Goal: Task Accomplishment & Management: Use online tool/utility

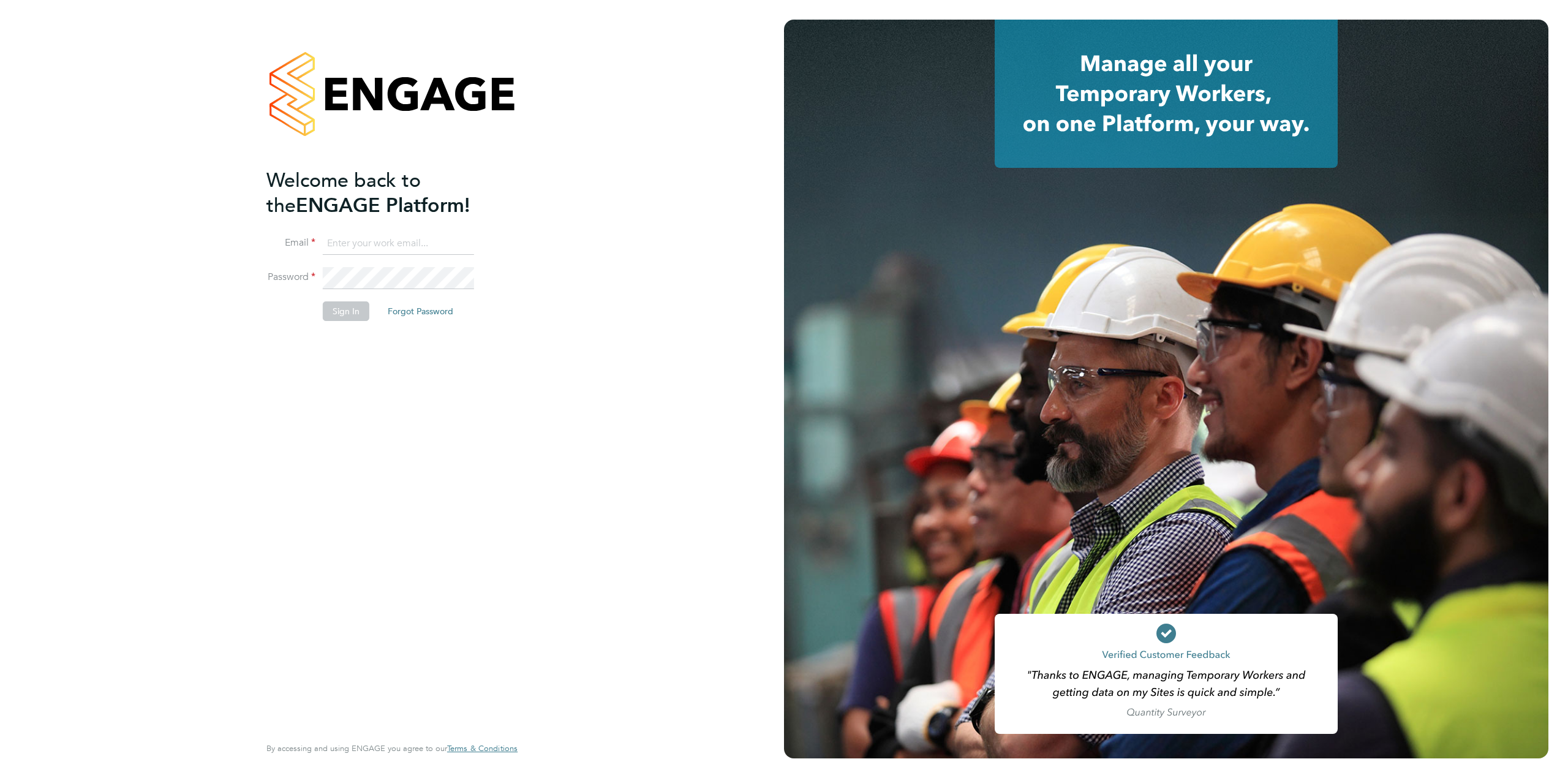
type input "[PERSON_NAME][EMAIL_ADDRESS][PERSON_NAME][DOMAIN_NAME]"
click at [338, 315] on button "Sign In" at bounding box center [346, 311] width 46 height 20
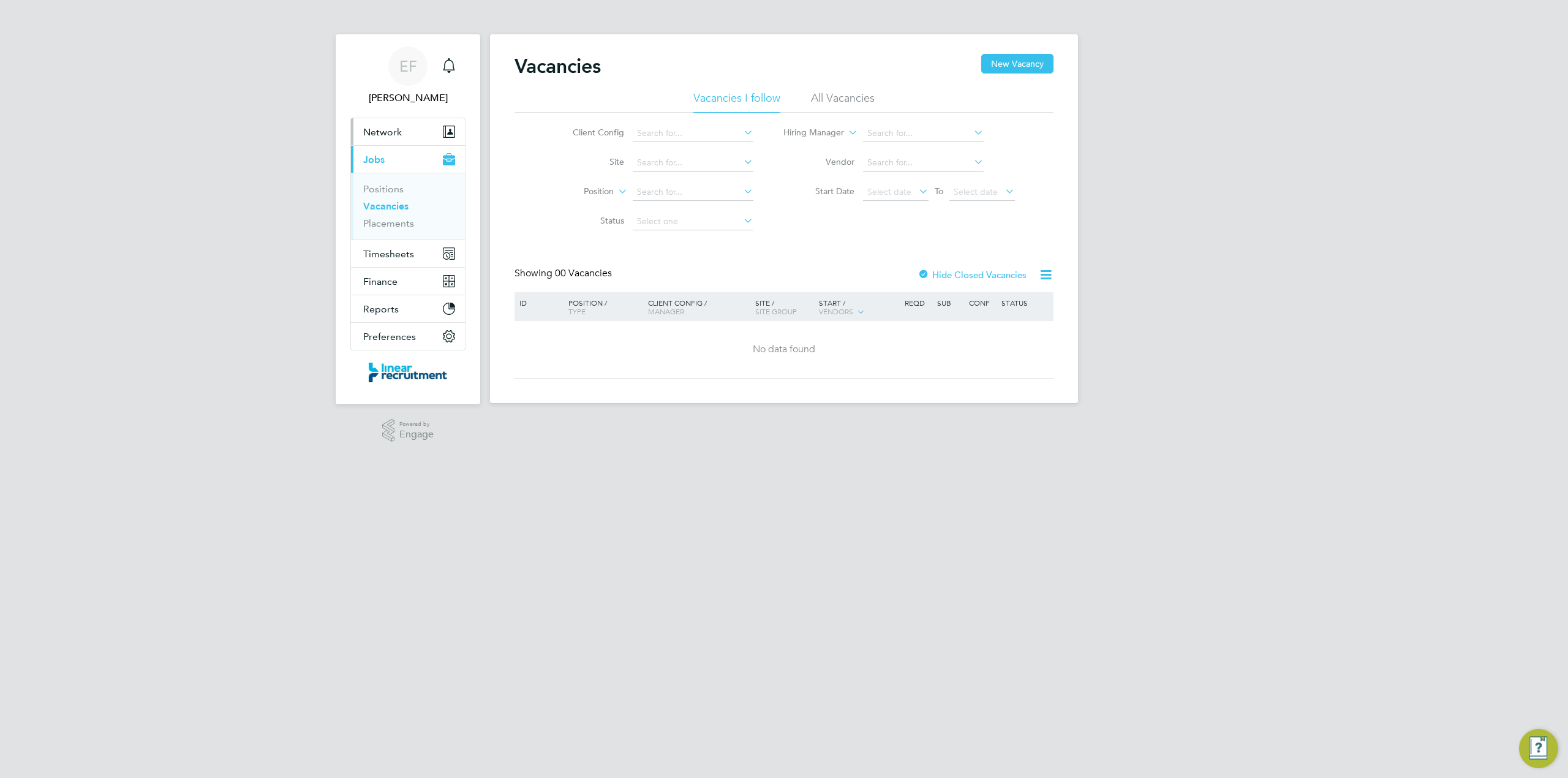
click at [373, 133] on span "Network" at bounding box center [382, 132] width 39 height 12
click at [366, 181] on link "Sites" at bounding box center [374, 178] width 22 height 12
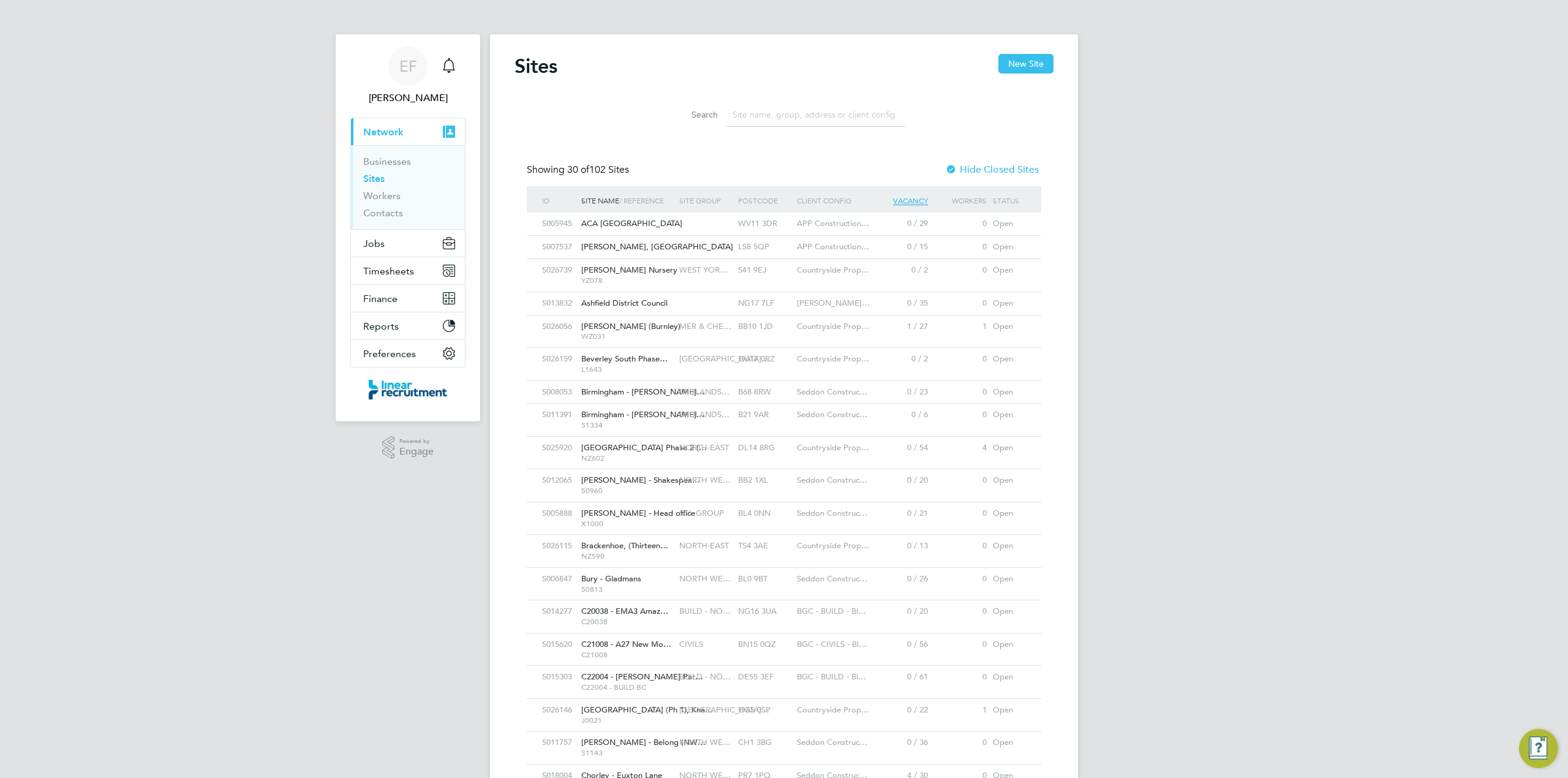
click at [758, 115] on input at bounding box center [816, 114] width 179 height 24
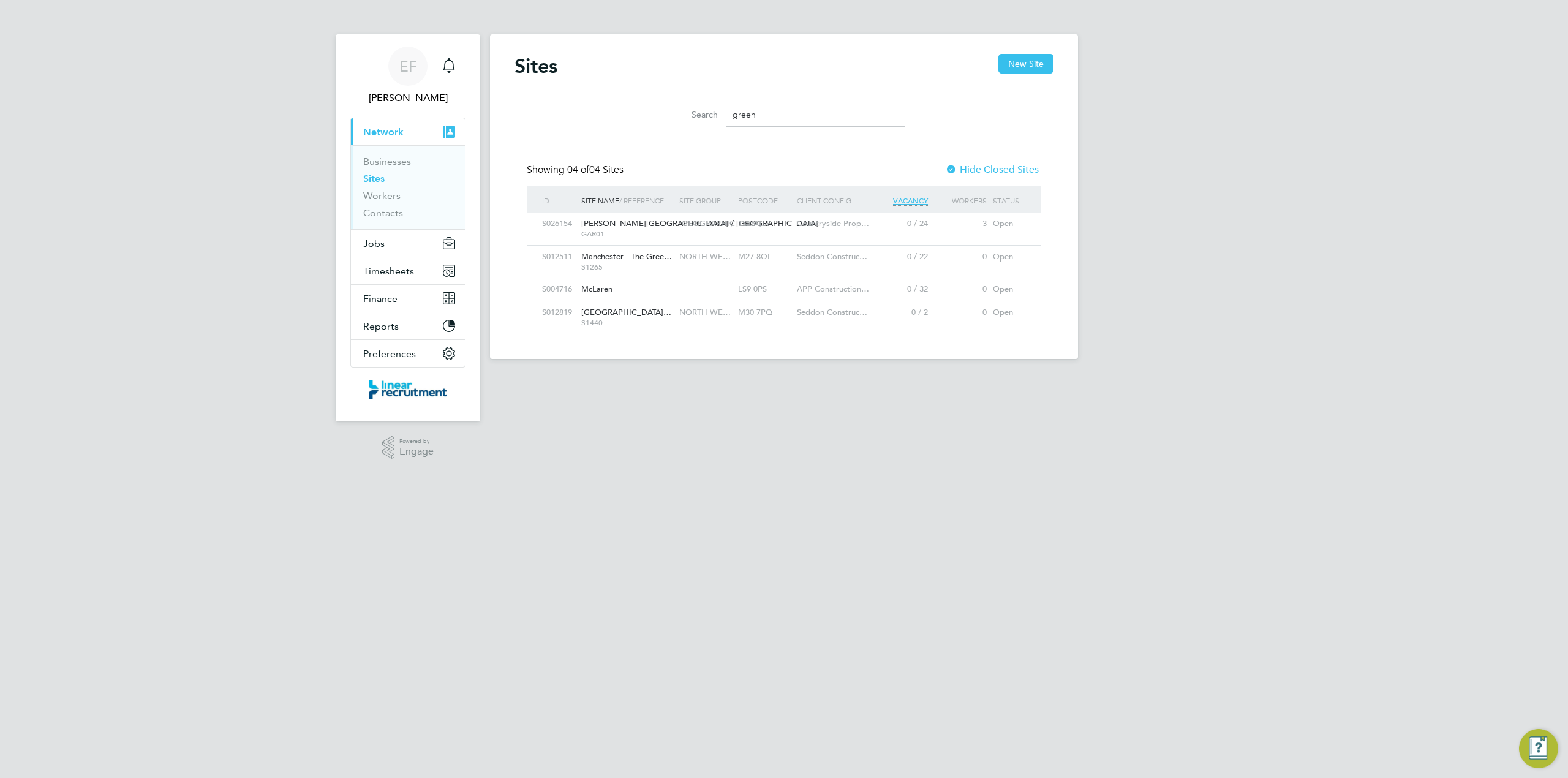
type input "green"
click at [608, 226] on span "[PERSON_NAME][GEOGRAPHIC_DATA] / [GEOGRAPHIC_DATA]" at bounding box center [699, 224] width 237 height 10
click at [392, 271] on span "Timesheets" at bounding box center [389, 271] width 51 height 12
click at [376, 219] on link "Timesheets" at bounding box center [389, 216] width 51 height 12
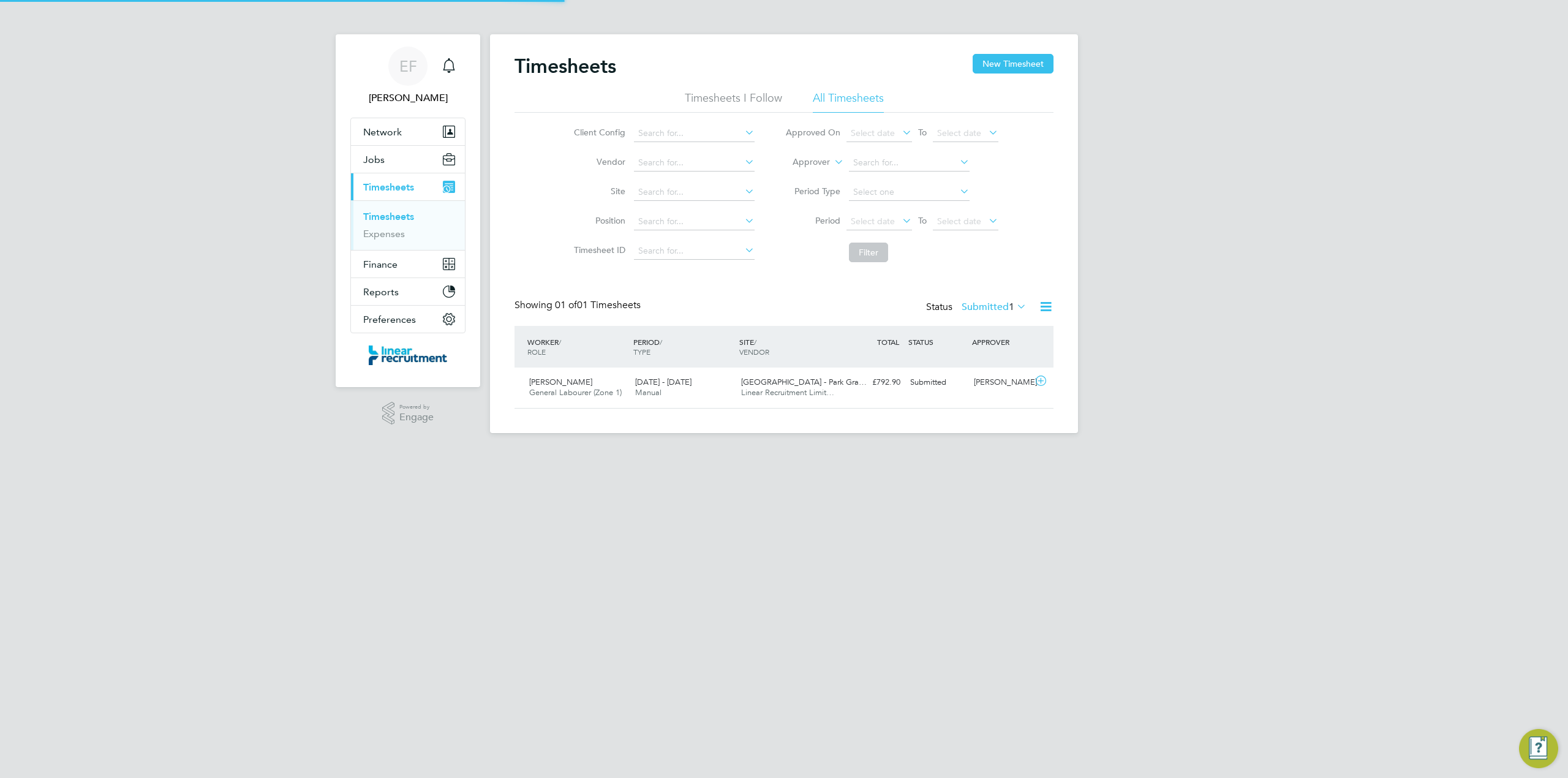
scroll to position [31, 107]
click at [980, 307] on label "Submitted 1" at bounding box center [993, 307] width 65 height 12
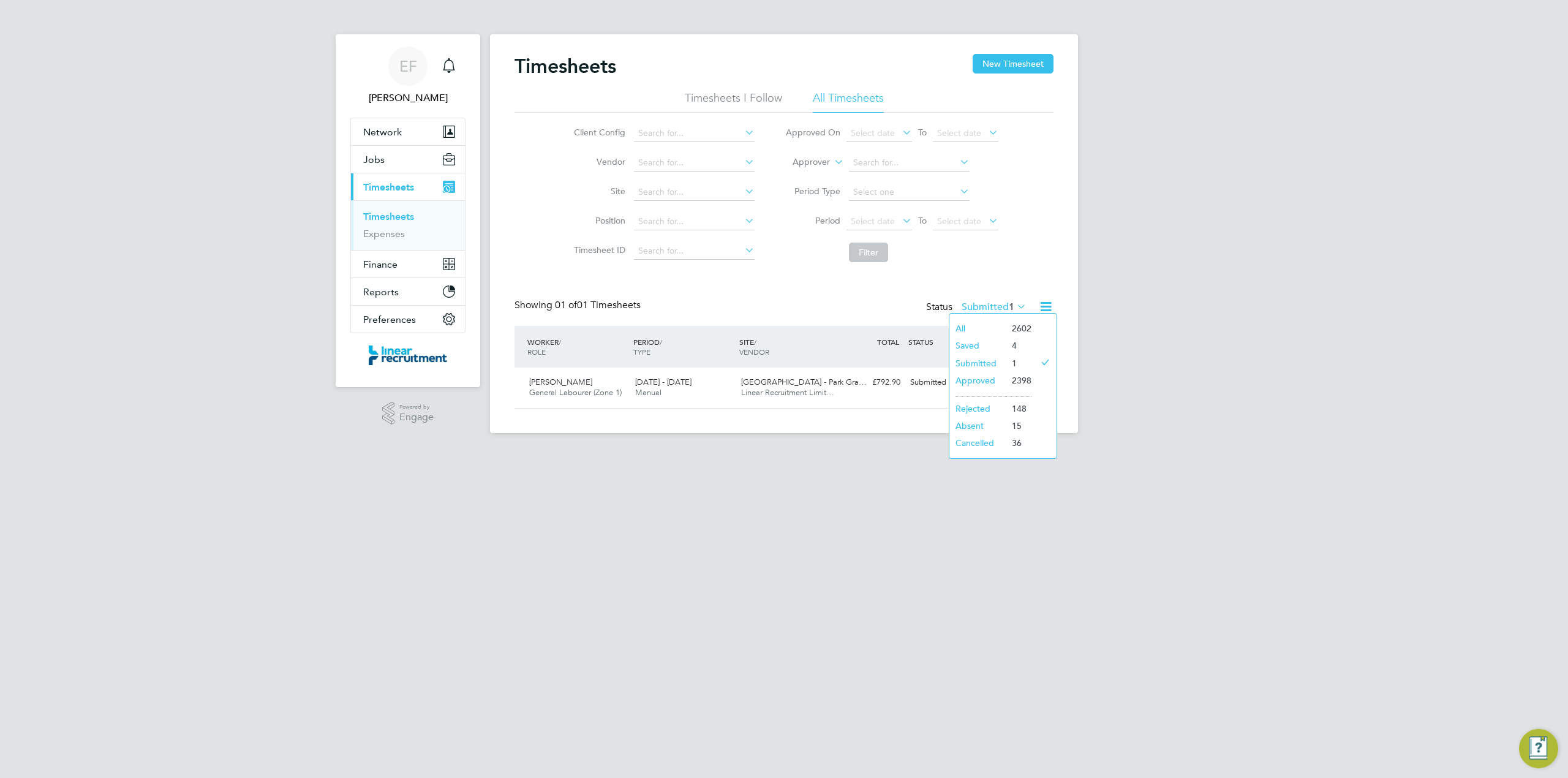
click at [980, 378] on li "Approved" at bounding box center [978, 381] width 56 height 17
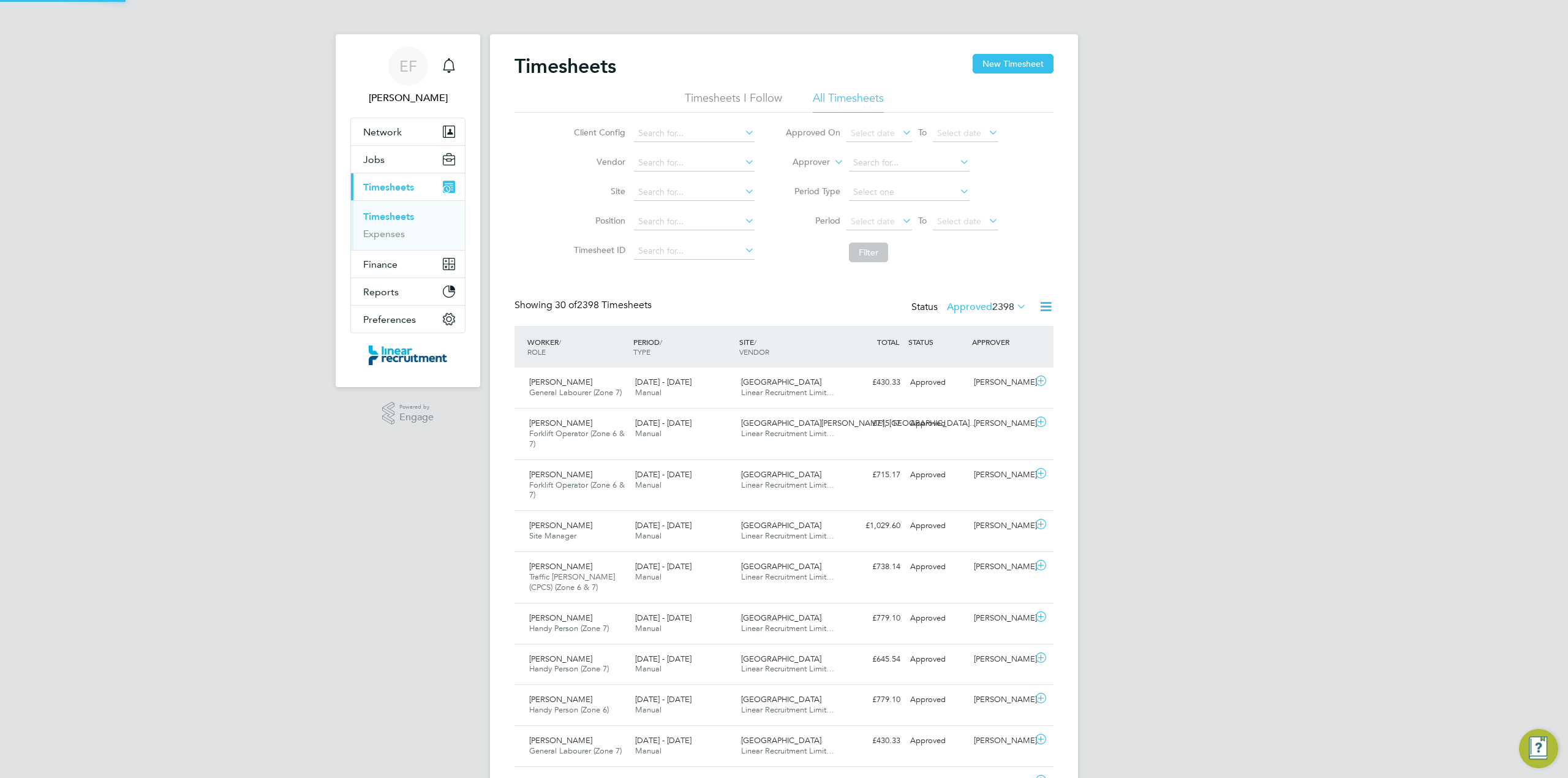
scroll to position [42, 107]
click at [958, 222] on span "Select date" at bounding box center [959, 221] width 44 height 11
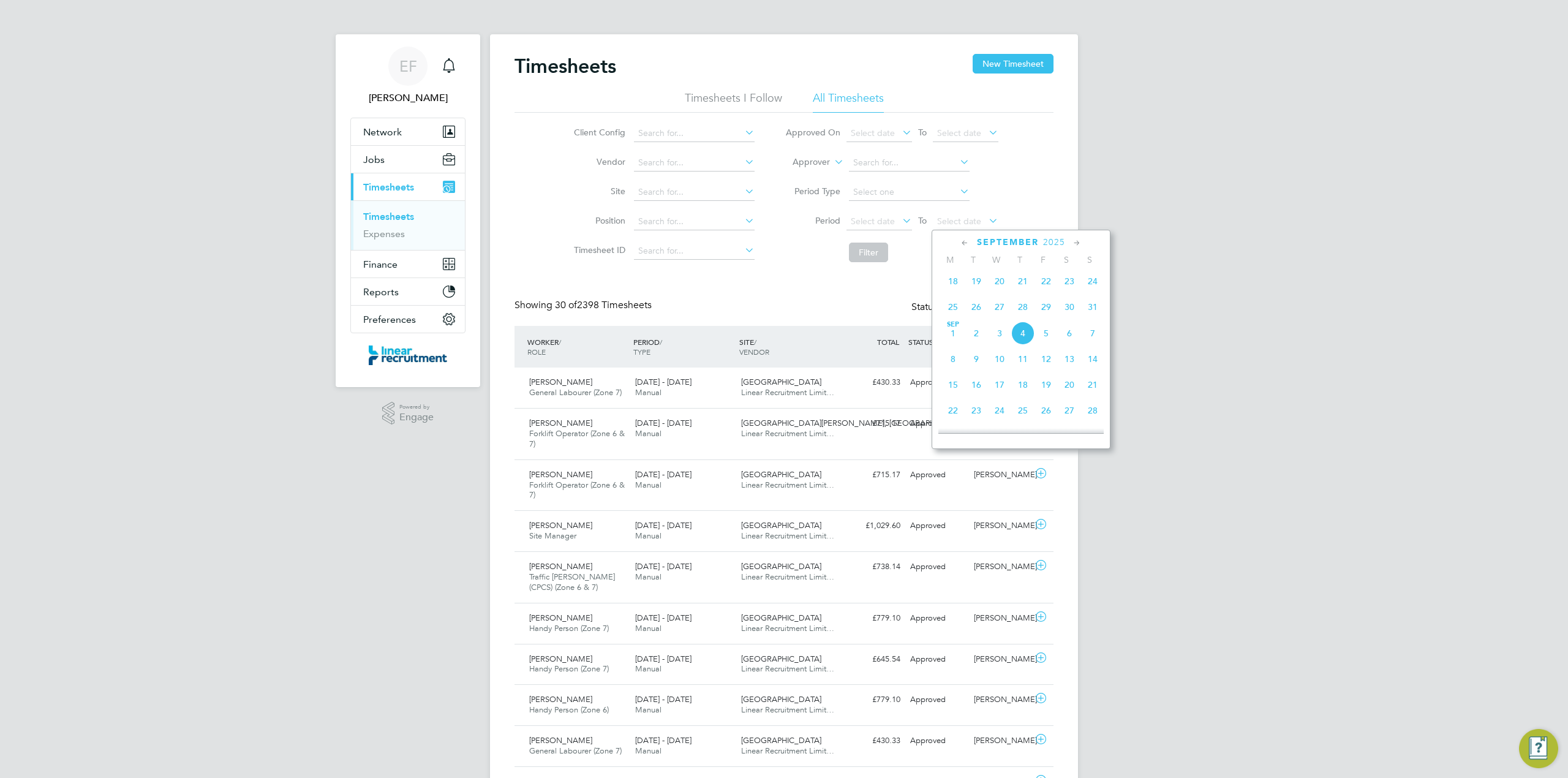
click at [1095, 284] on span "24" at bounding box center [1093, 281] width 24 height 24
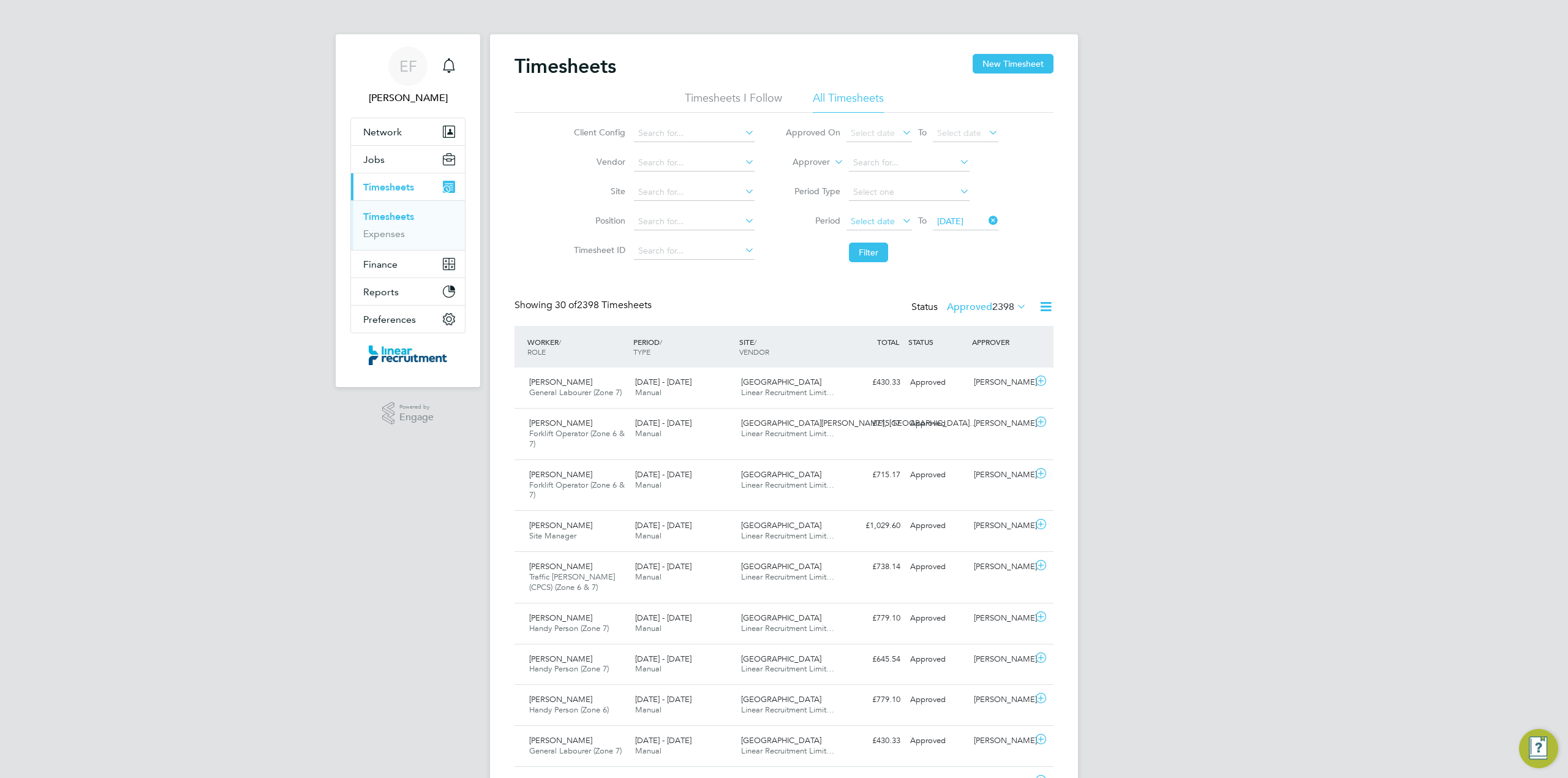
click at [862, 218] on span "Select date" at bounding box center [873, 221] width 44 height 11
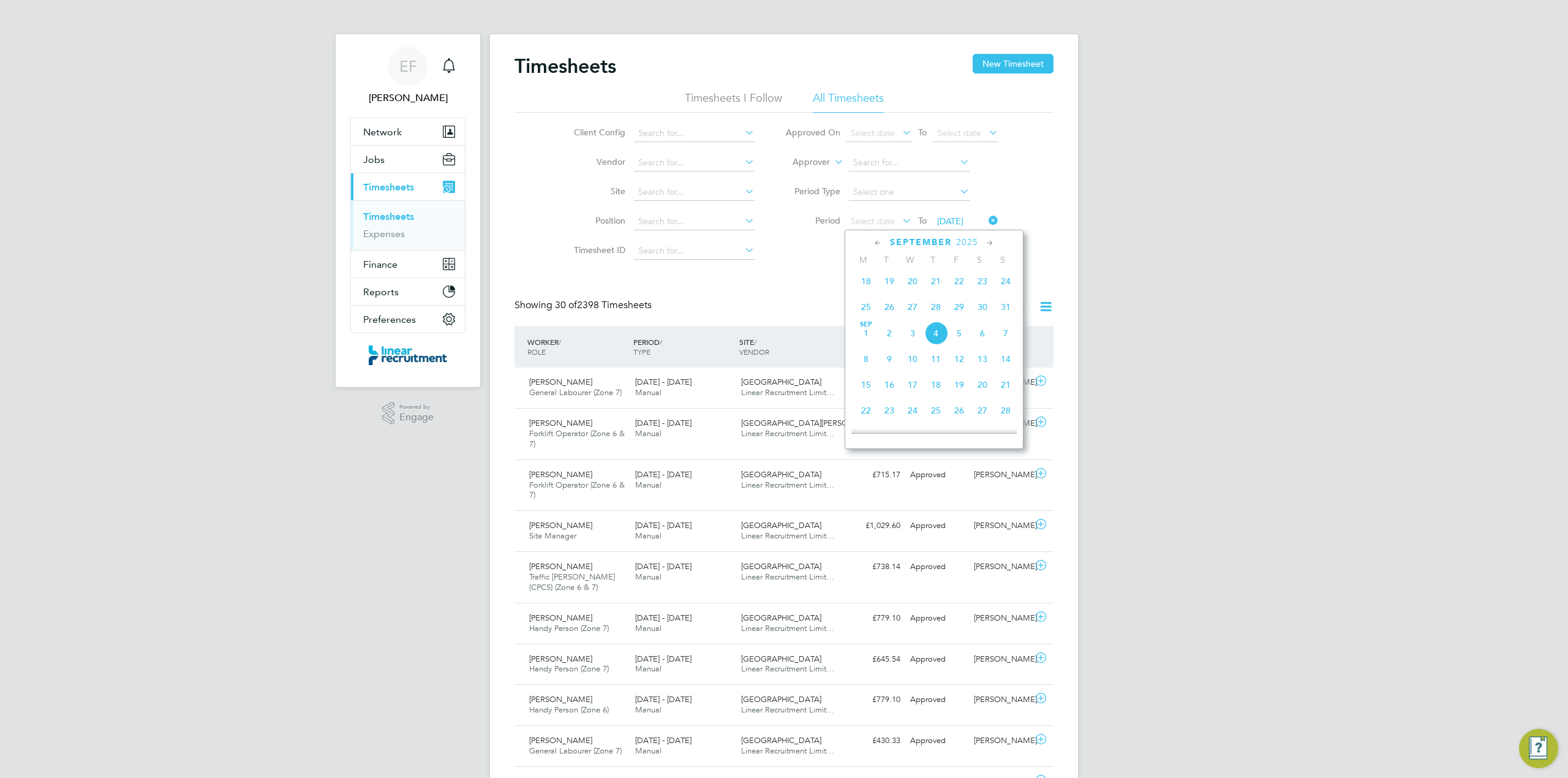
click at [865, 282] on span "18" at bounding box center [866, 281] width 24 height 24
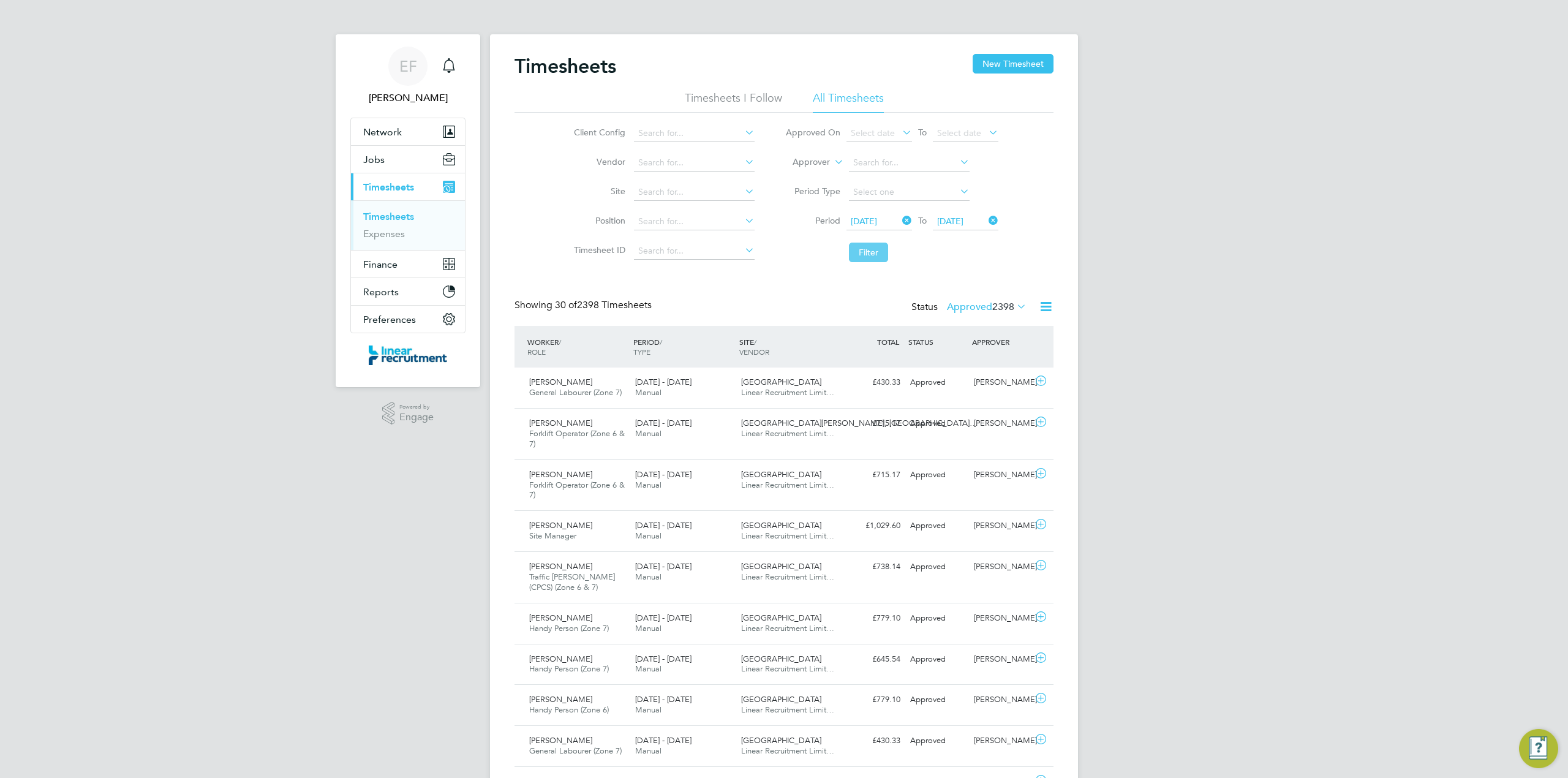
click at [871, 256] on button "Filter" at bounding box center [869, 252] width 39 height 20
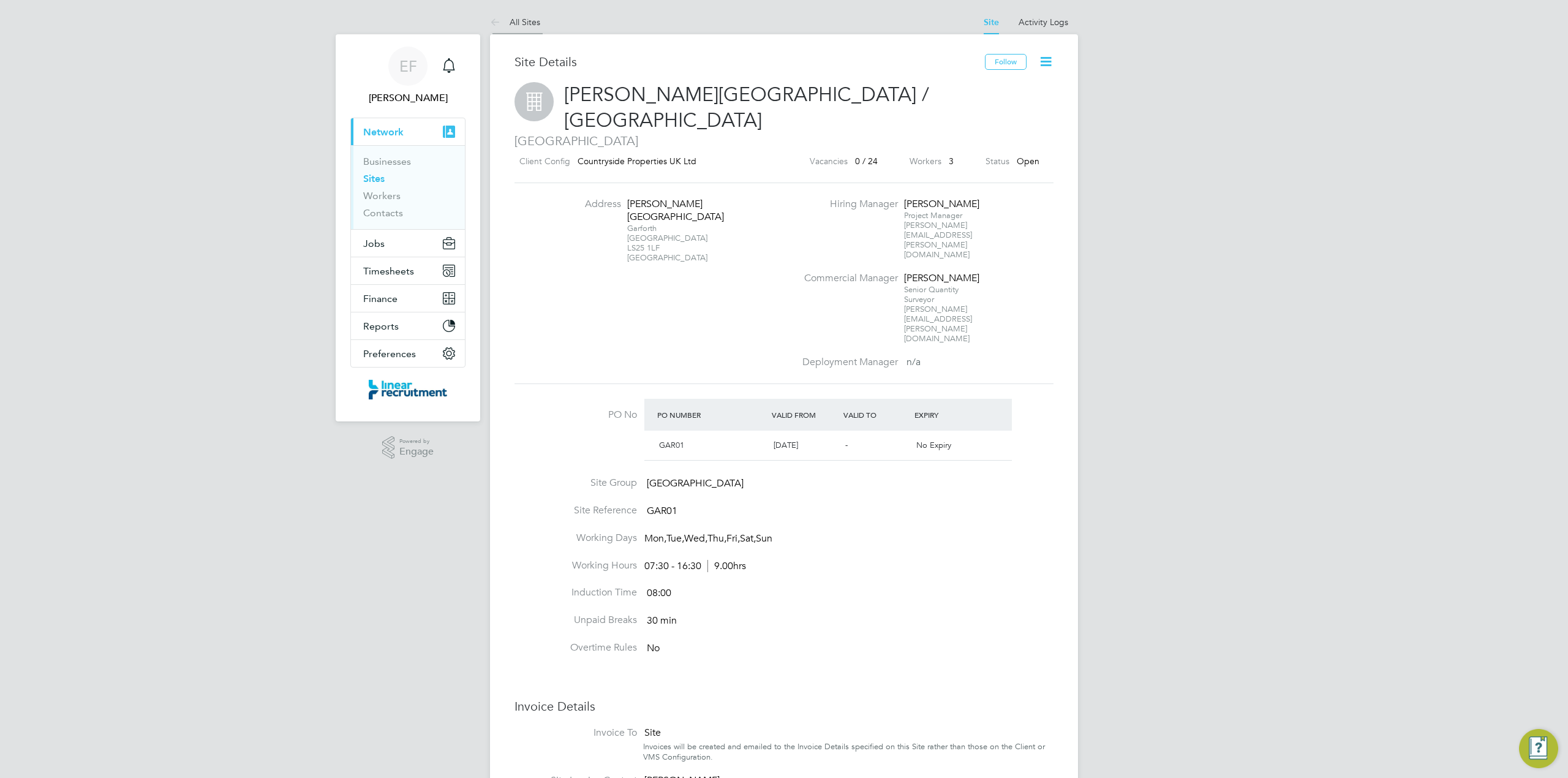
click at [501, 20] on icon at bounding box center [497, 22] width 15 height 15
